Goal: Information Seeking & Learning: Learn about a topic

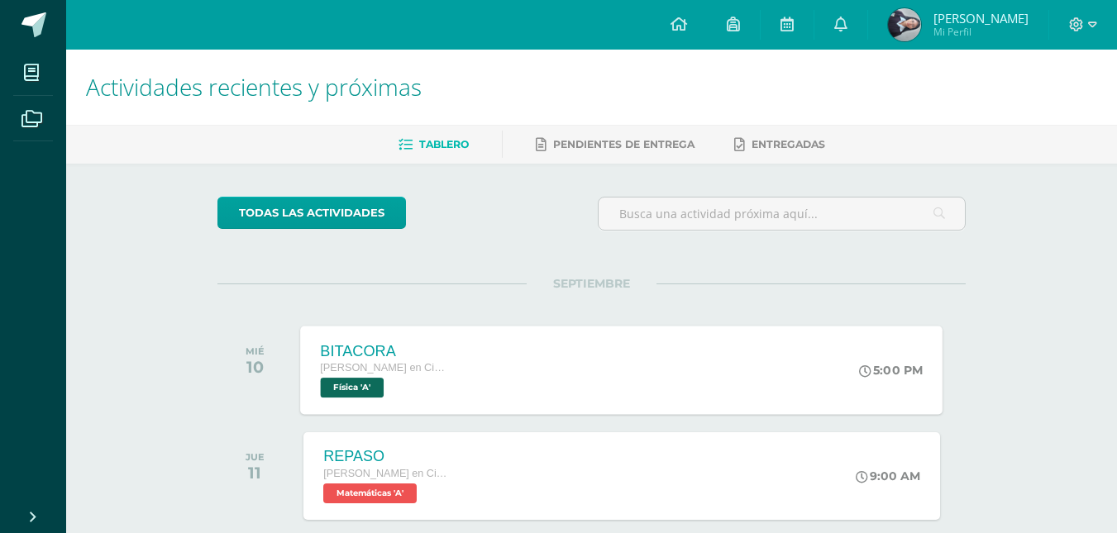
click at [398, 366] on span "Quinto Bachillerato en Ciencias Biológicas Bach. CCLL en Ciencias Biológicas" at bounding box center [384, 368] width 126 height 12
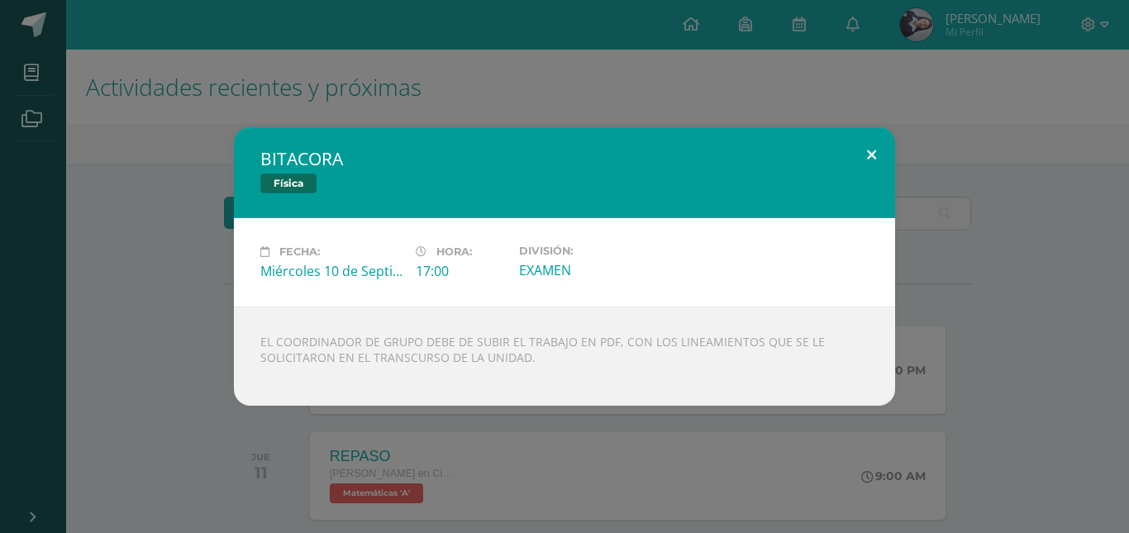
click at [860, 150] on button at bounding box center [871, 155] width 47 height 56
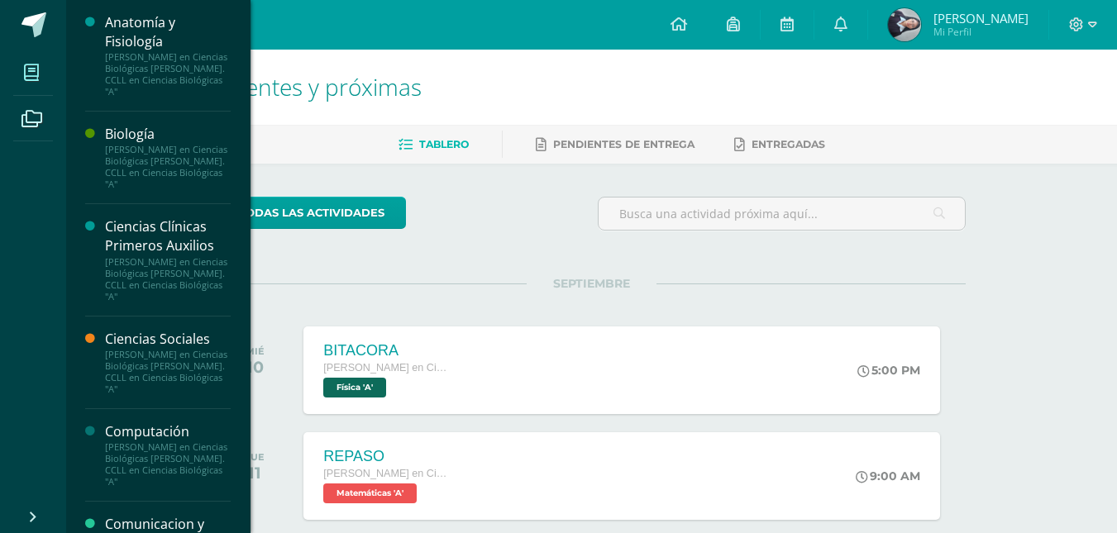
click at [37, 60] on span at bounding box center [31, 72] width 37 height 37
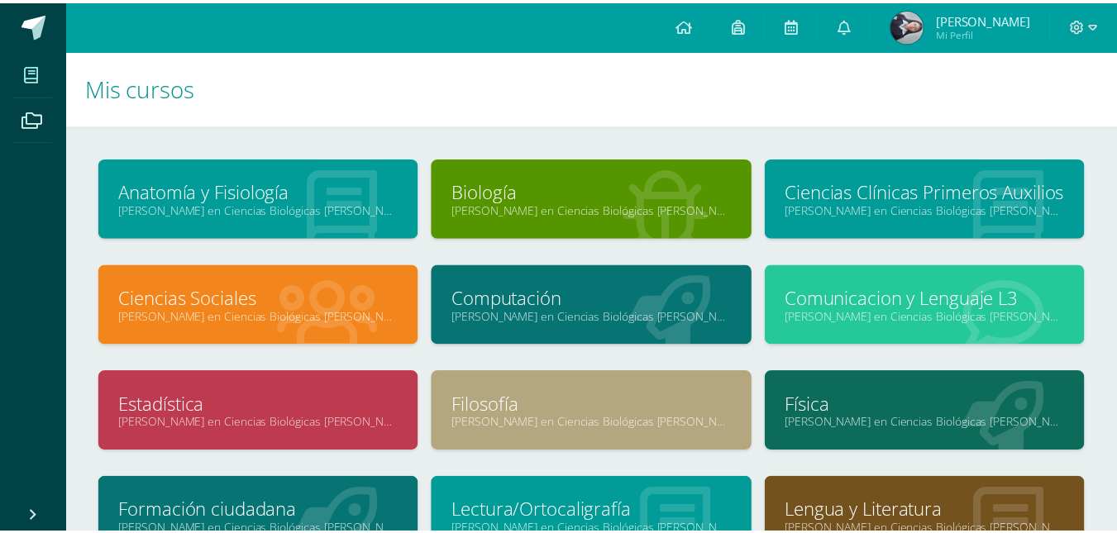
scroll to position [4, 0]
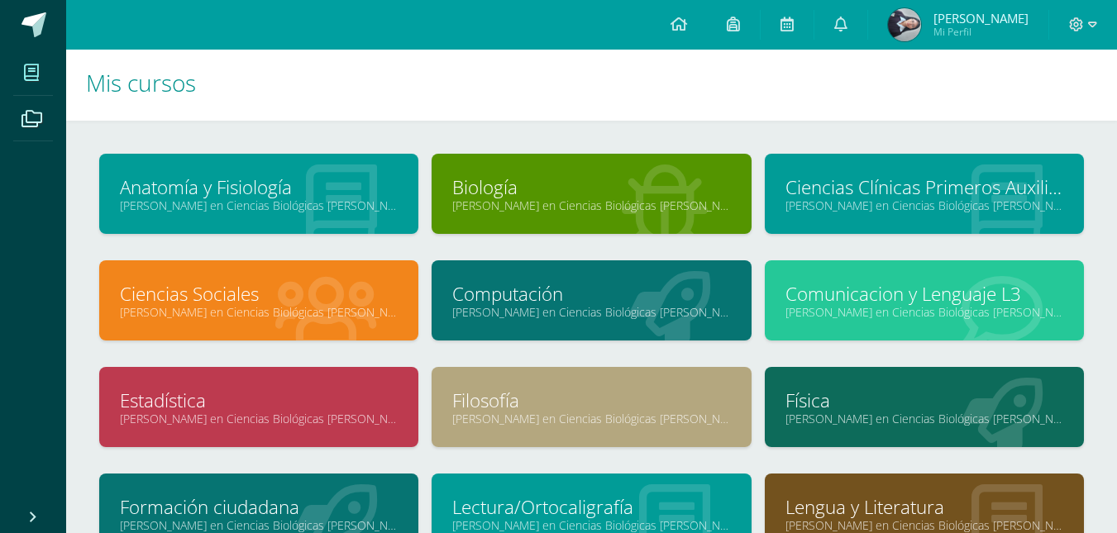
click at [833, 382] on div "Física [PERSON_NAME] en Ciencias Biológicas [PERSON_NAME]. CCLL en Ciencias Bio…" at bounding box center [924, 407] width 319 height 80
click at [836, 405] on link "Física" at bounding box center [924, 401] width 278 height 26
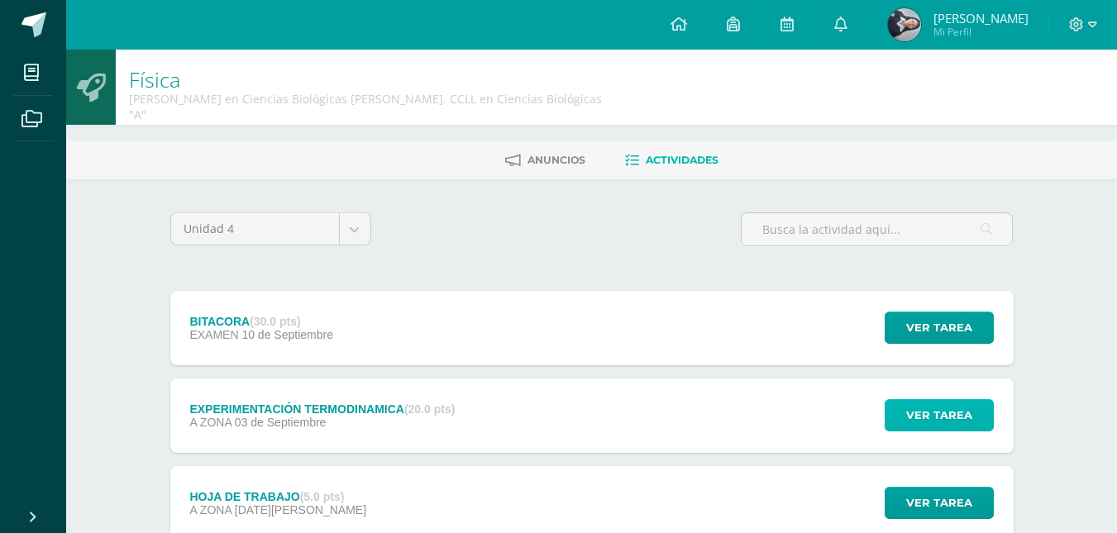
click at [923, 400] on span "Ver tarea" at bounding box center [939, 415] width 66 height 31
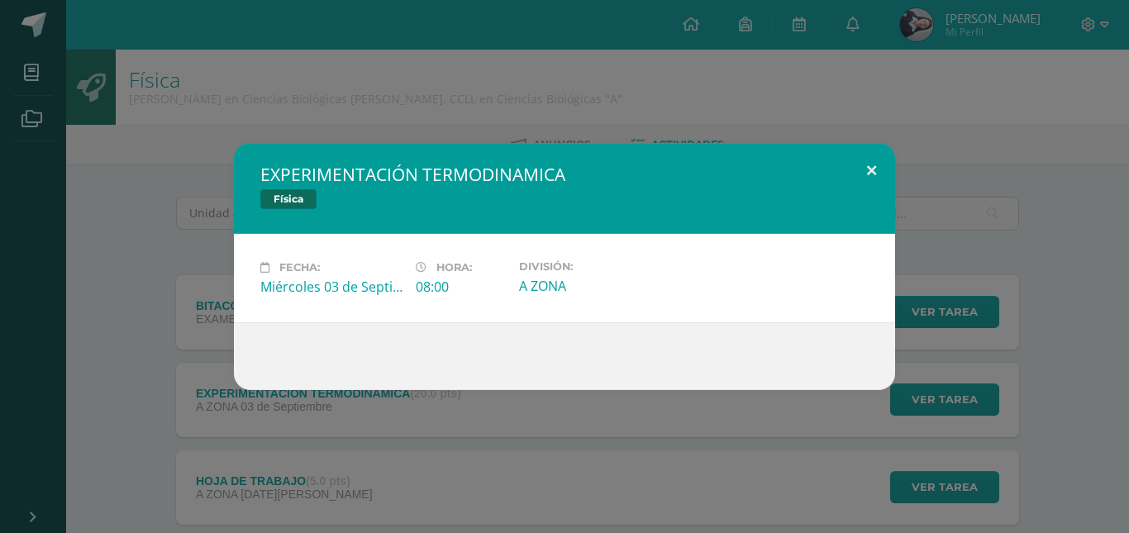
click at [862, 178] on button at bounding box center [871, 171] width 47 height 56
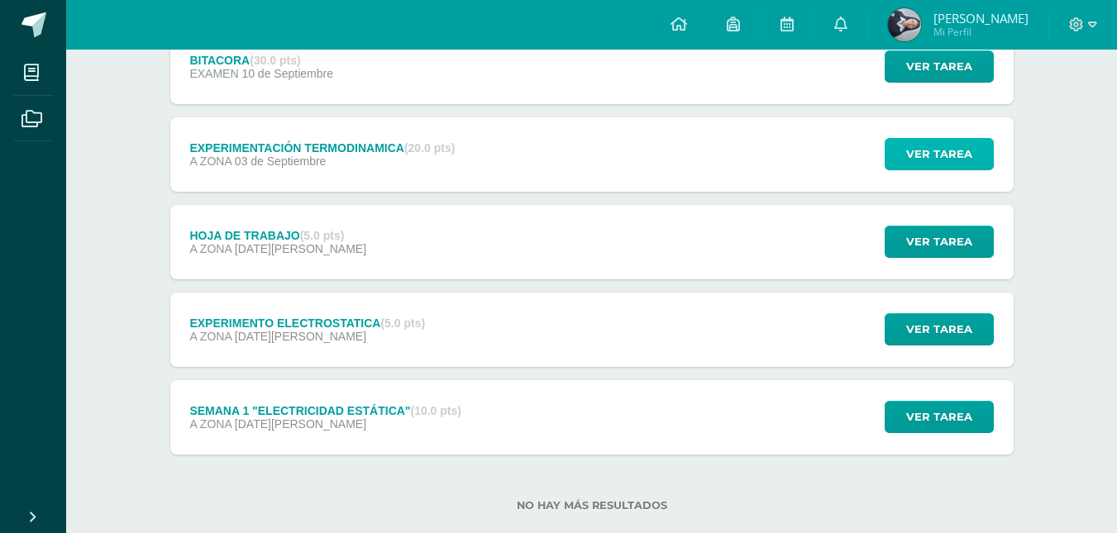
scroll to position [262, 0]
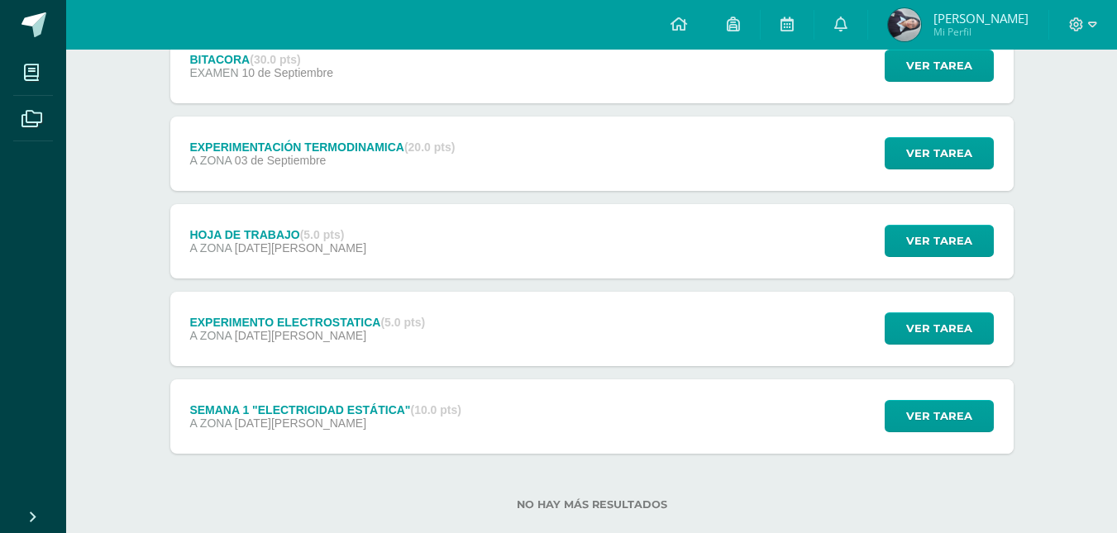
click at [648, 326] on div "EXPERIMENTO ELECTROSTATICA (5.0 pts) A ZONA 20 de Agosto Ver tarea EXPERIMENTO …" at bounding box center [591, 329] width 843 height 74
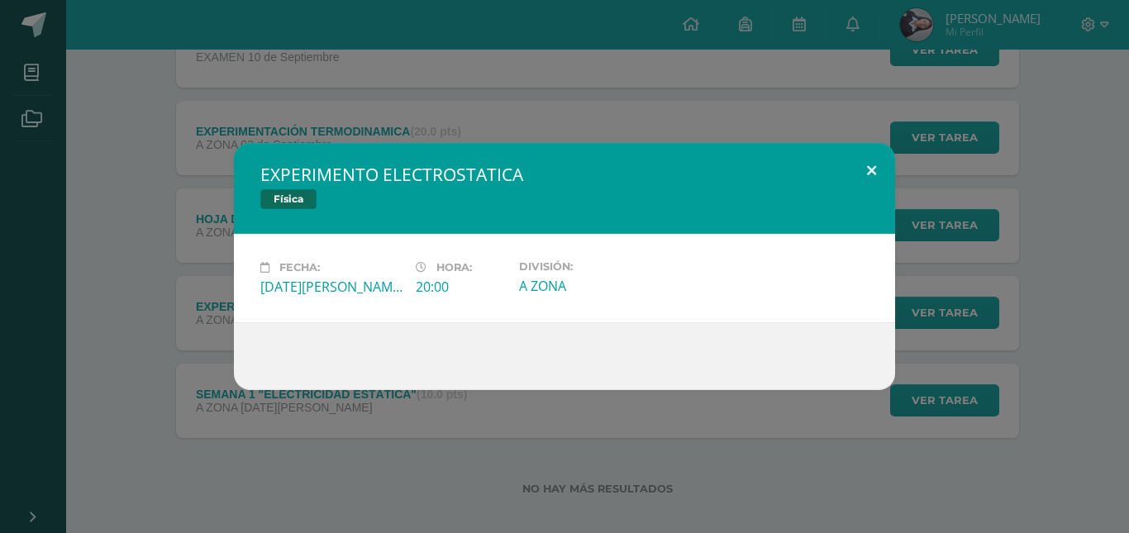
click at [881, 169] on button at bounding box center [871, 171] width 47 height 56
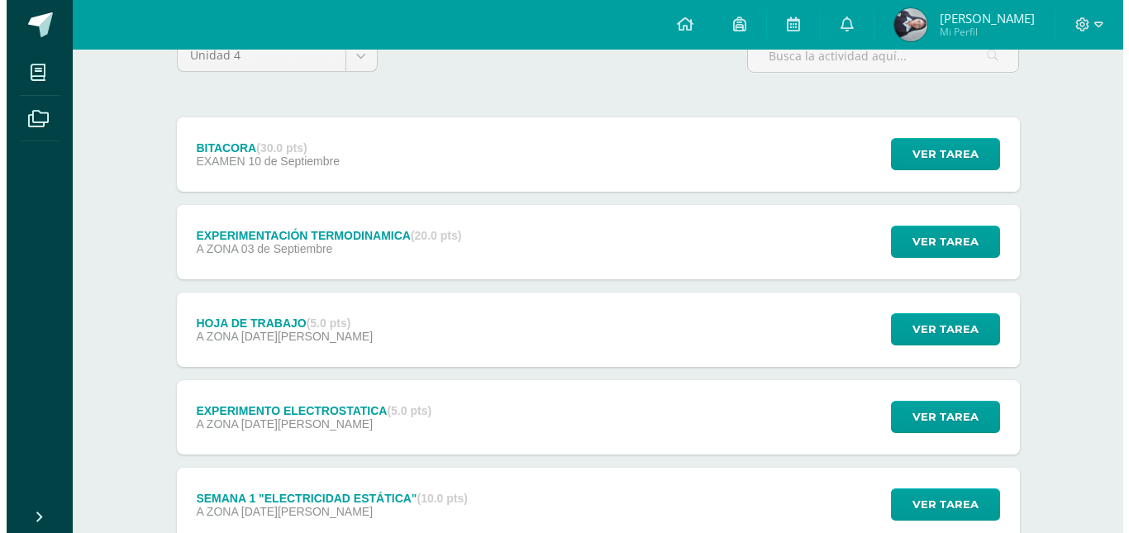
scroll to position [169, 0]
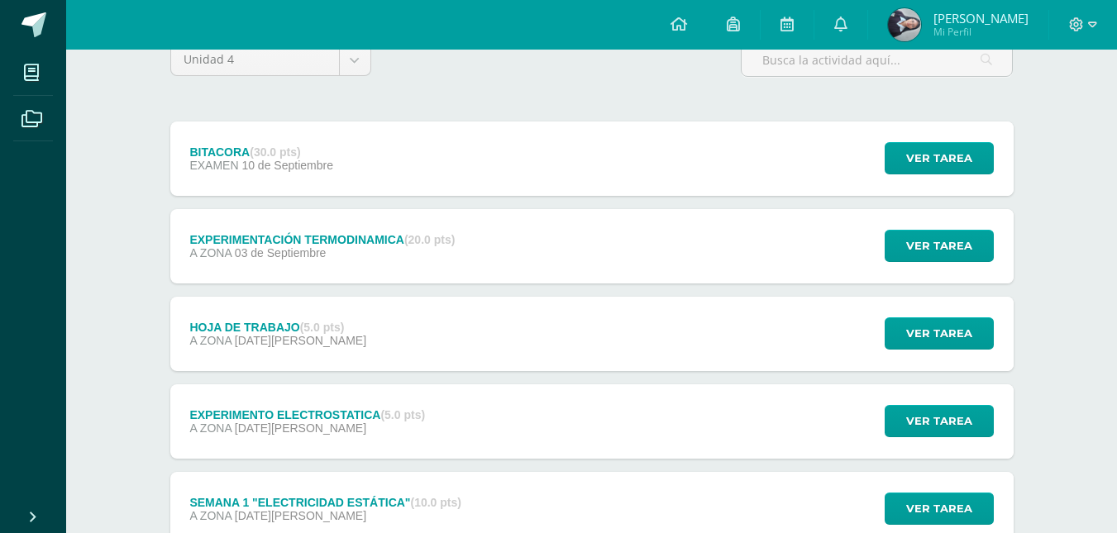
click at [548, 320] on div "HOJA DE TRABAJO (5.0 pts) A ZONA 27 de Agosto Ver tarea HOJA DE TRABAJO Física …" at bounding box center [591, 334] width 843 height 74
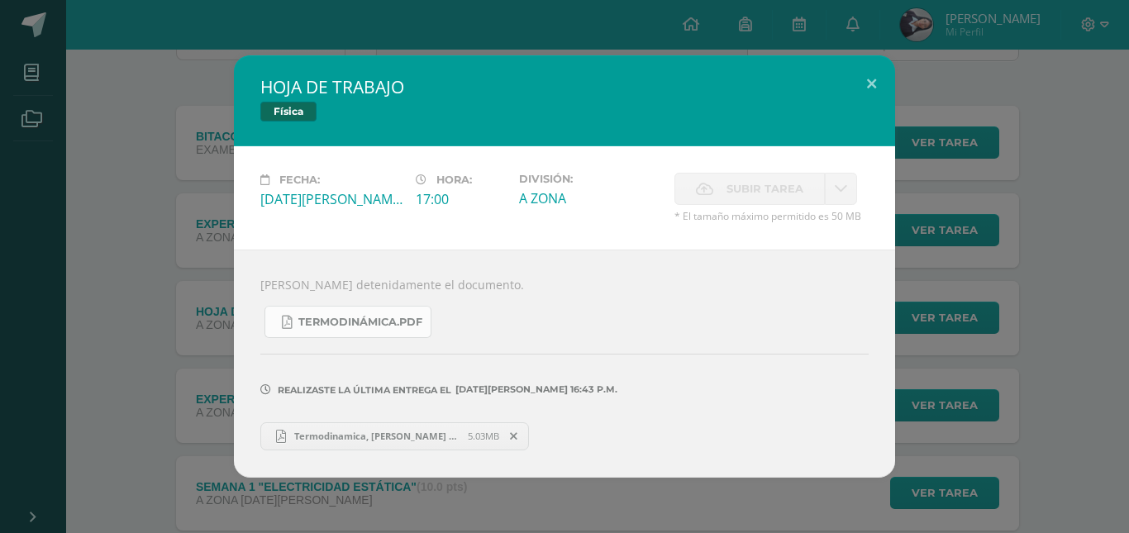
click at [408, 324] on span "TERMODINÁMICA.pdf" at bounding box center [360, 322] width 124 height 13
